Goal: Information Seeking & Learning: Find specific fact

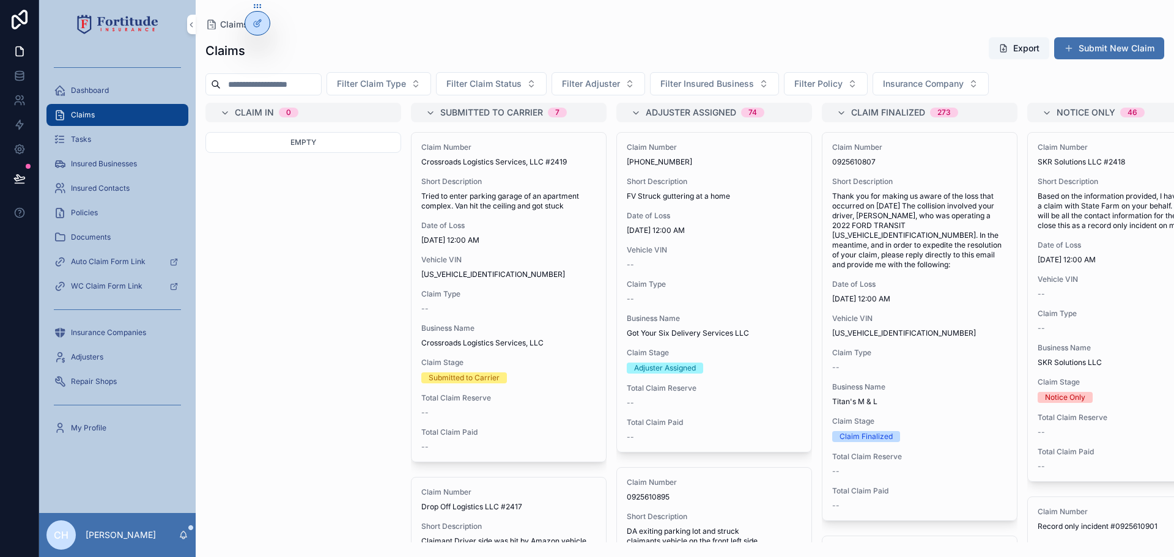
click at [751, 87] on span "Filter Insured Business" at bounding box center [707, 84] width 94 height 12
drag, startPoint x: 710, startPoint y: 111, endPoint x: 694, endPoint y: 108, distance: 16.3
click at [694, 108] on input "*****" at bounding box center [751, 109] width 146 height 22
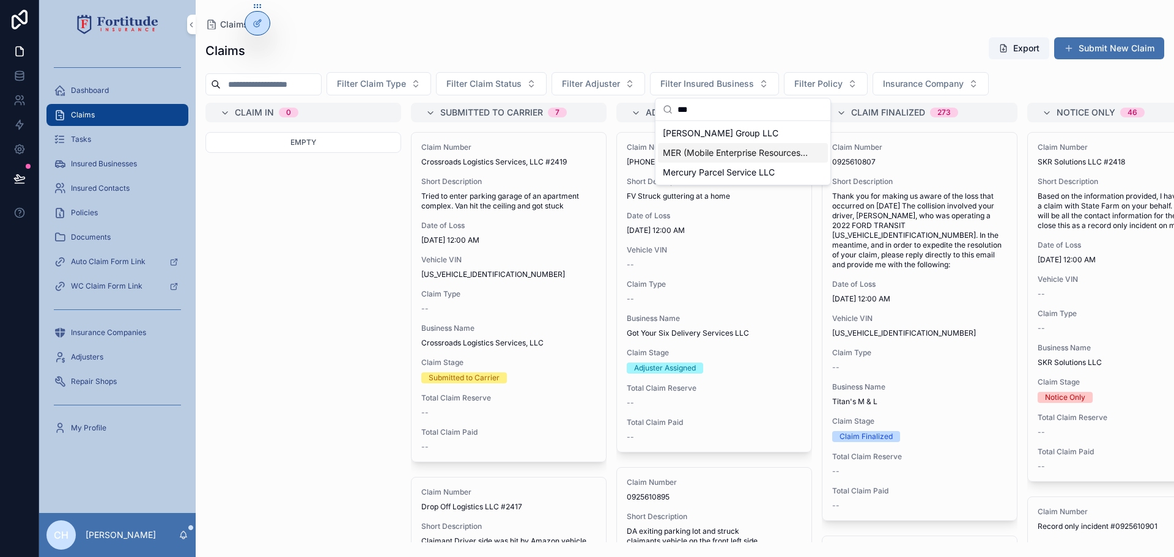
type input "***"
click at [707, 160] on div "MER (Mobile Enterprise Resources) - RF & IP, LLC" at bounding box center [743, 153] width 170 height 20
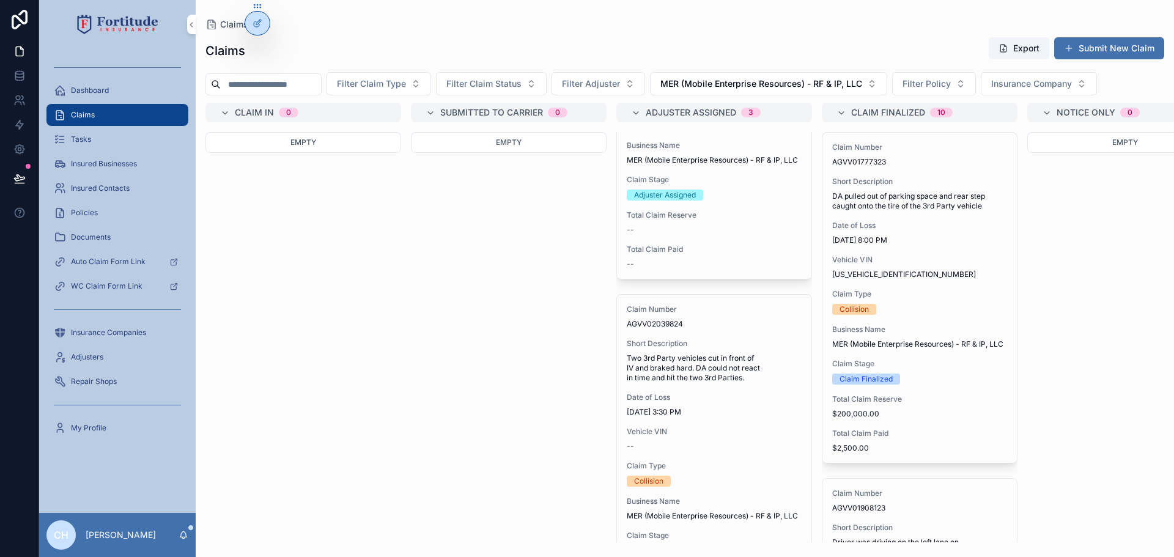
scroll to position [183, 0]
click at [736, 416] on span "[DATE] 3:30 PM" at bounding box center [714, 412] width 175 height 10
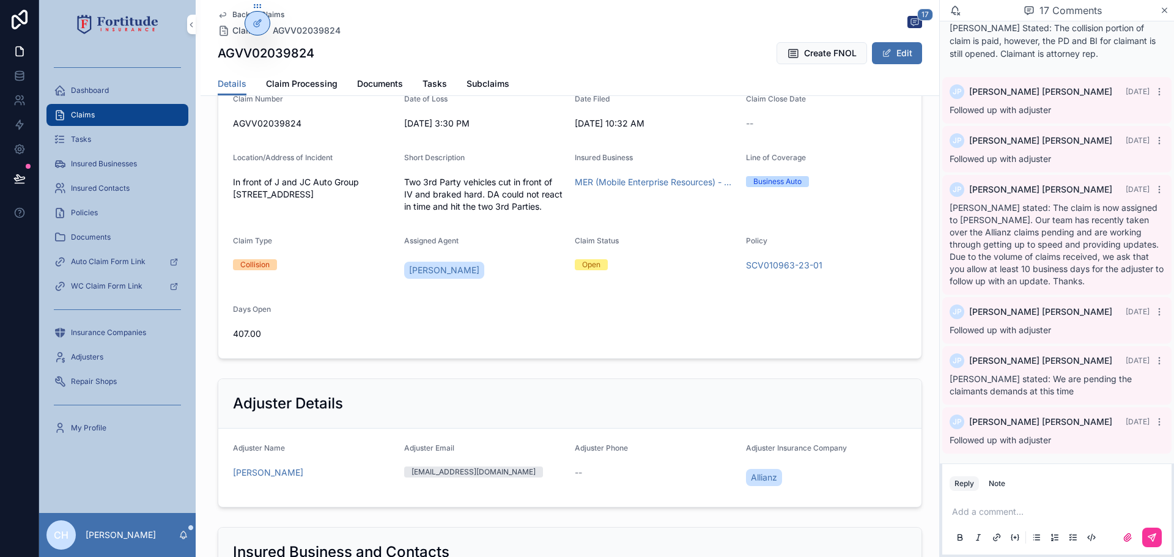
scroll to position [428, 0]
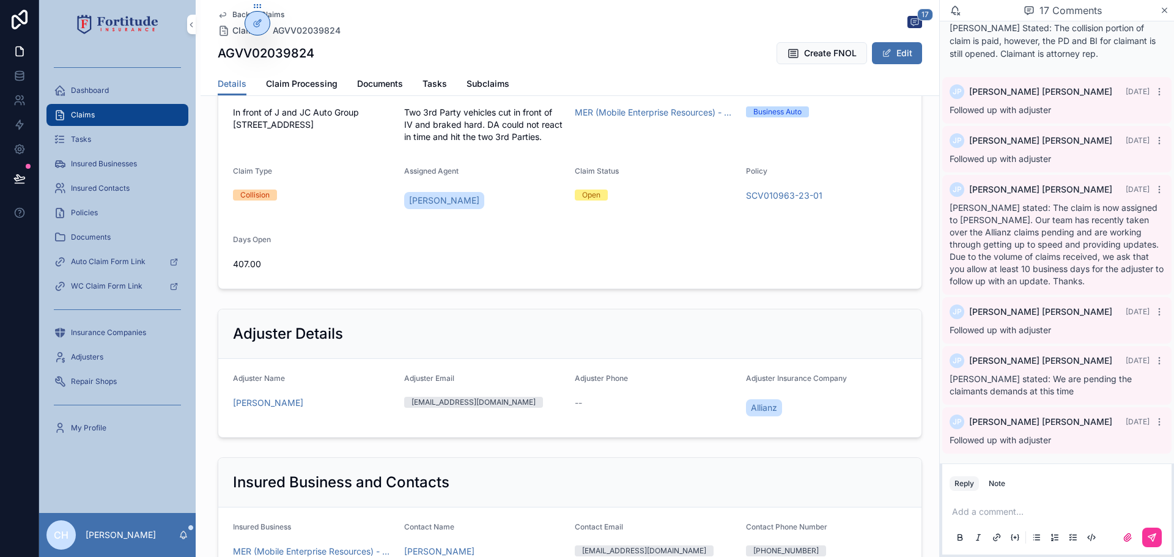
drag, startPoint x: 556, startPoint y: 401, endPoint x: 401, endPoint y: 402, distance: 155.3
click at [404, 402] on span "[EMAIL_ADDRESS][DOMAIN_NAME]" at bounding box center [473, 402] width 139 height 11
click at [288, 51] on h1 "AGVV02039824" at bounding box center [266, 53] width 97 height 17
copy h1 "AGVV02039824"
